Goal: Task Accomplishment & Management: Use online tool/utility

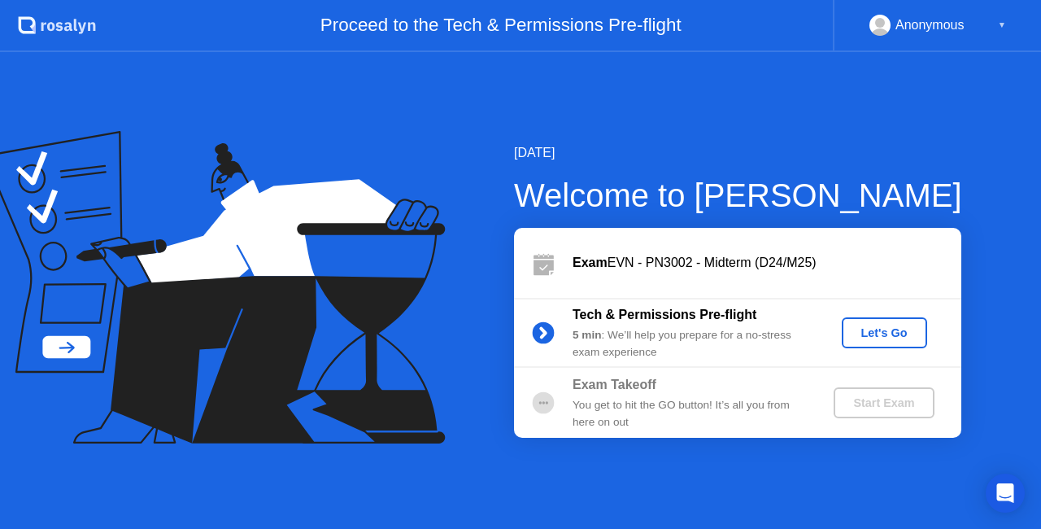
click at [864, 326] on div "Let's Go" at bounding box center [885, 332] width 72 height 13
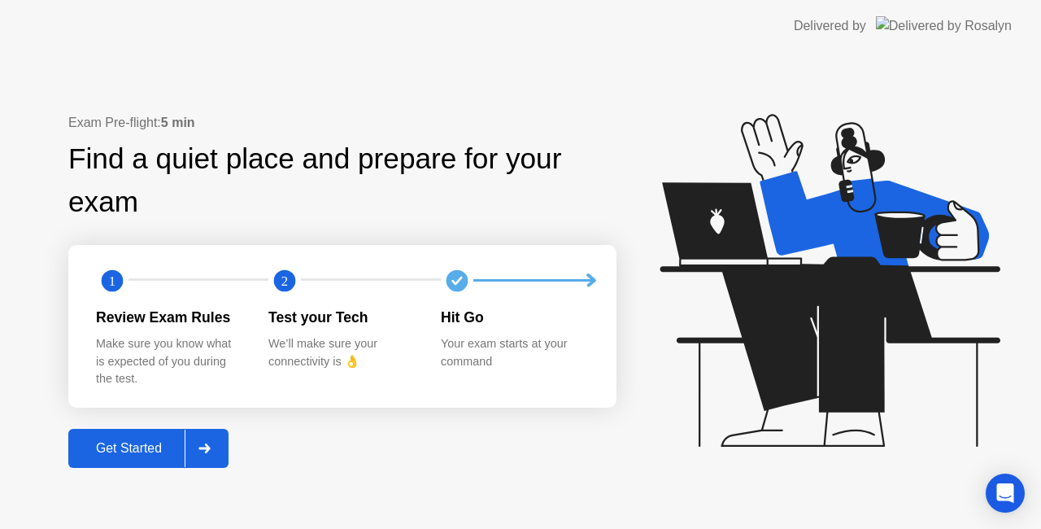
click at [153, 444] on div "Get Started" at bounding box center [128, 448] width 111 height 15
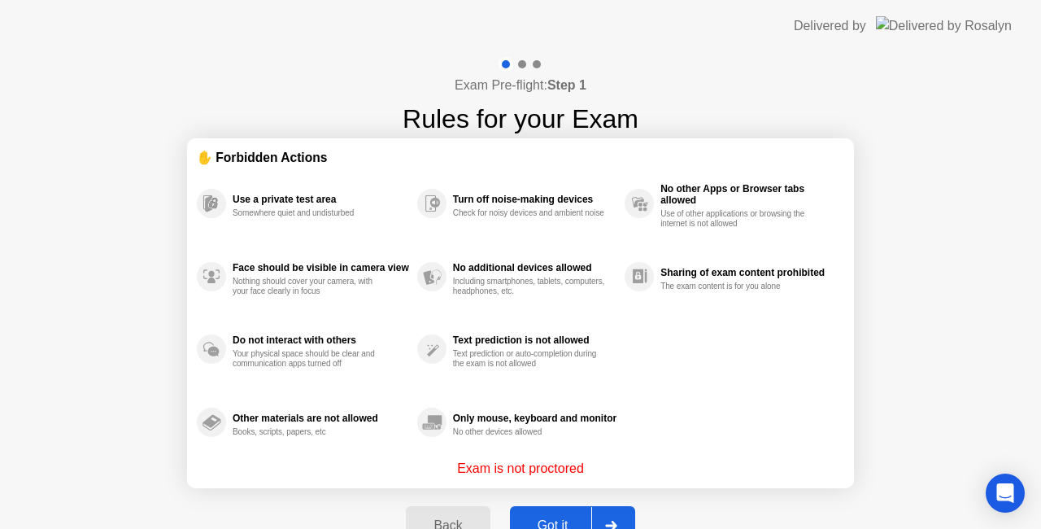
click at [565, 518] on div "Got it" at bounding box center [553, 525] width 76 height 15
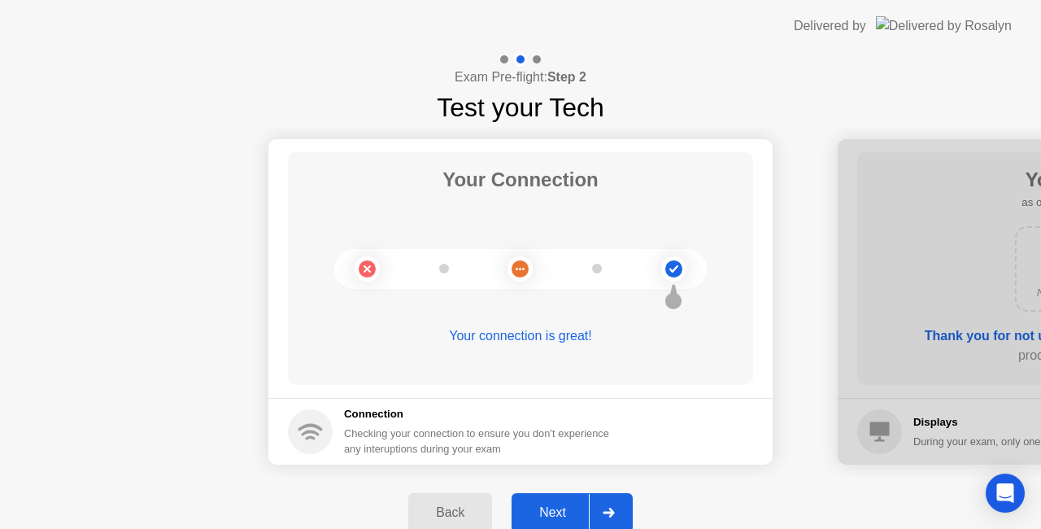
click at [565, 516] on div "Next" at bounding box center [553, 512] width 72 height 15
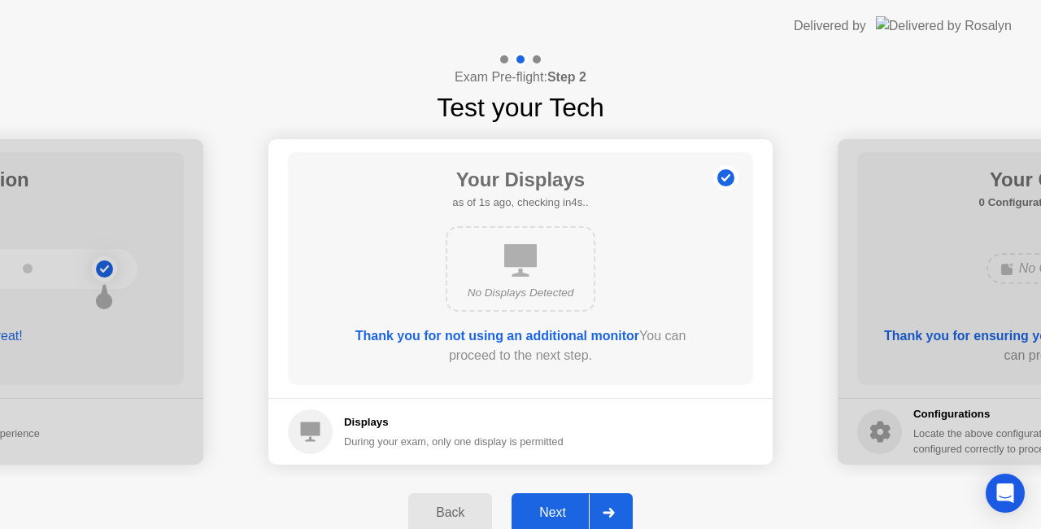
click at [565, 516] on div "Next" at bounding box center [553, 512] width 72 height 15
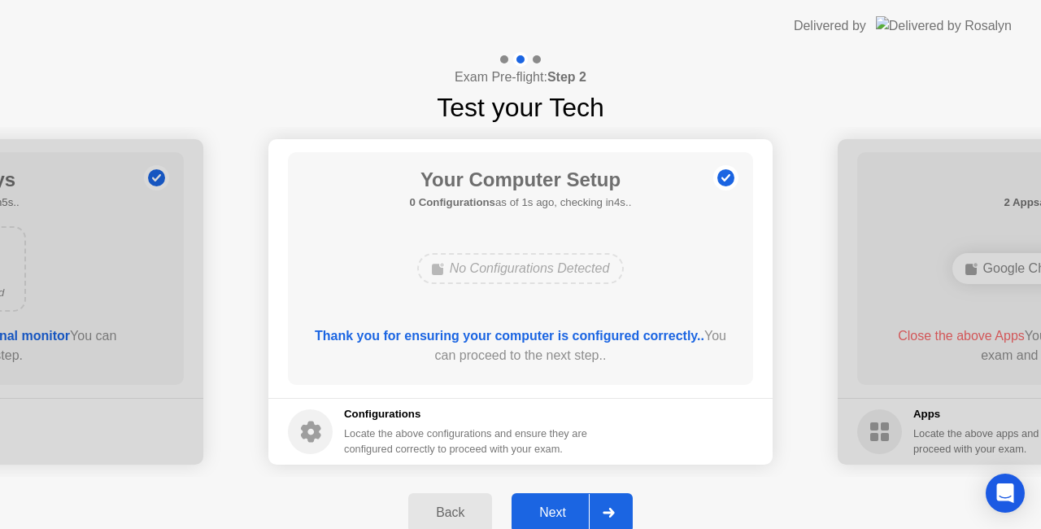
click at [565, 516] on div "Next" at bounding box center [553, 512] width 72 height 15
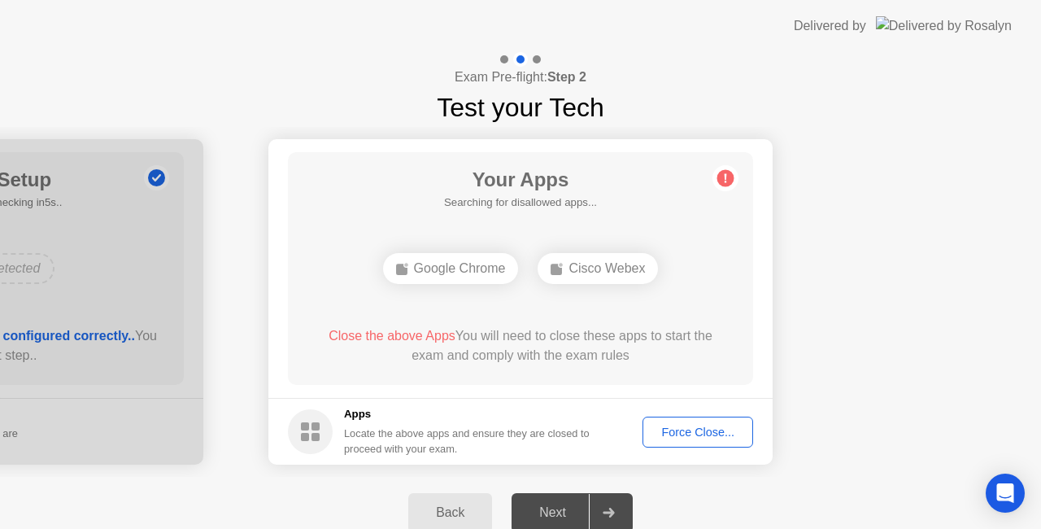
click at [565, 516] on div "Next" at bounding box center [553, 512] width 72 height 15
click at [553, 512] on div "Next" at bounding box center [553, 512] width 72 height 15
click at [688, 435] on div "Force Close..." at bounding box center [697, 432] width 99 height 13
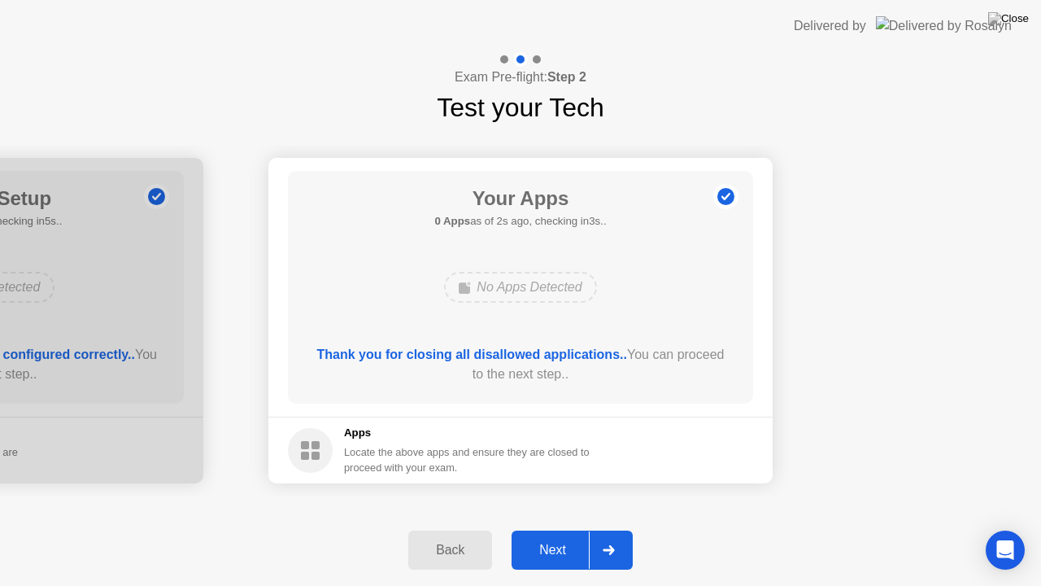
click at [550, 528] on div "Next" at bounding box center [553, 550] width 72 height 15
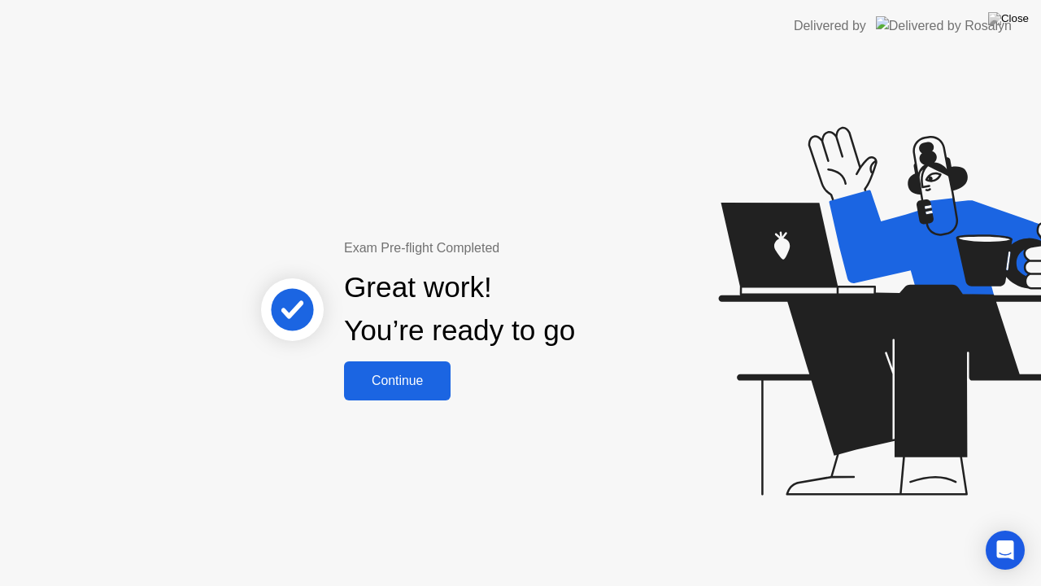
click at [413, 392] on button "Continue" at bounding box center [397, 380] width 107 height 39
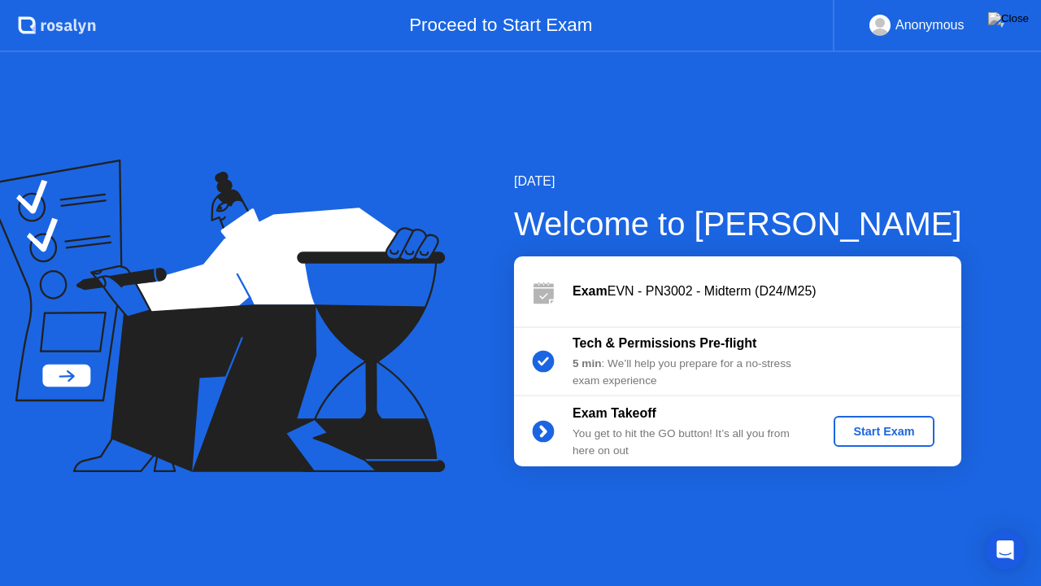
click at [877, 437] on div "Start Exam" at bounding box center [883, 431] width 87 height 13
